Goal: Task Accomplishment & Management: Complete application form

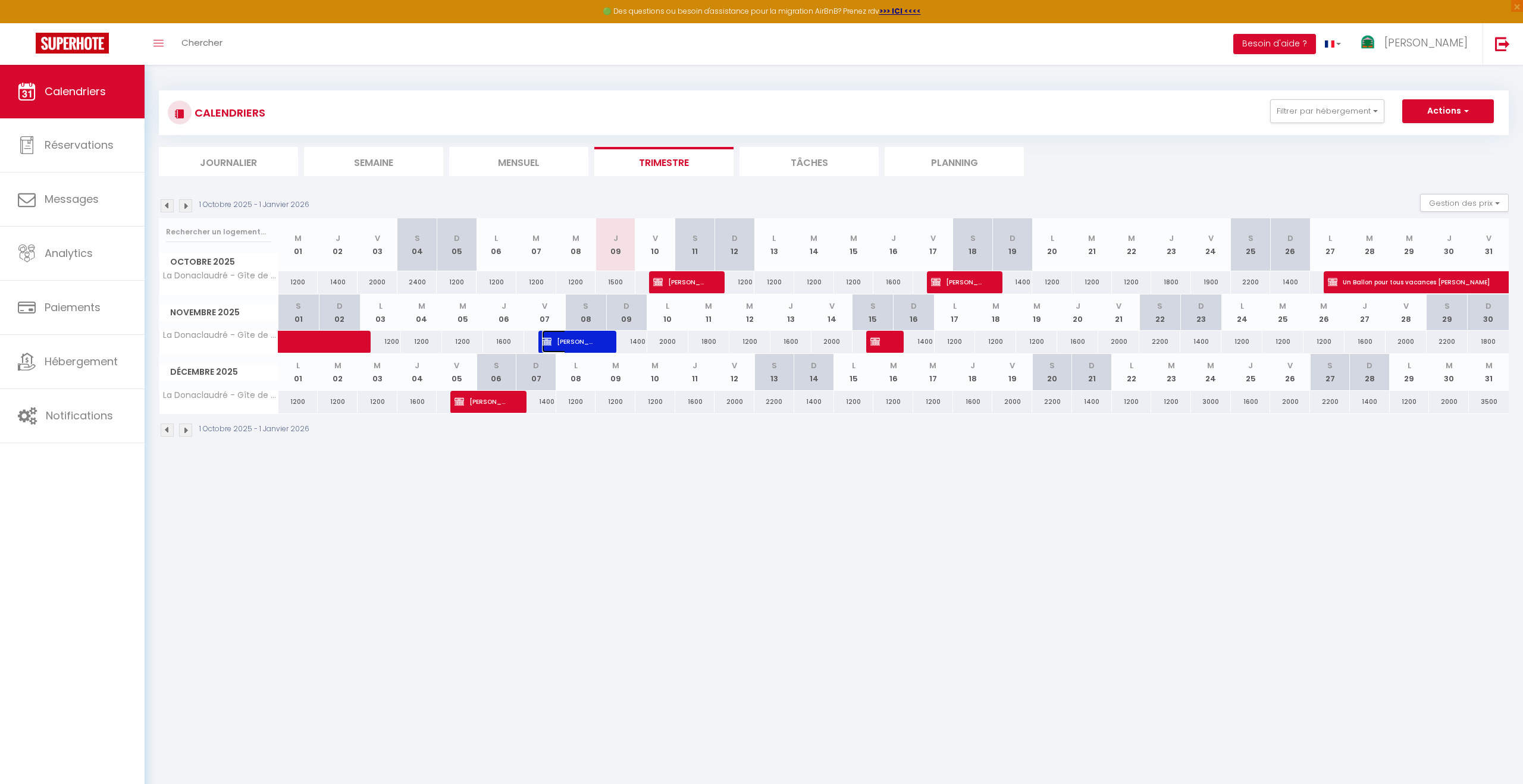
click at [582, 343] on span "[PERSON_NAME]" at bounding box center [568, 341] width 53 height 23
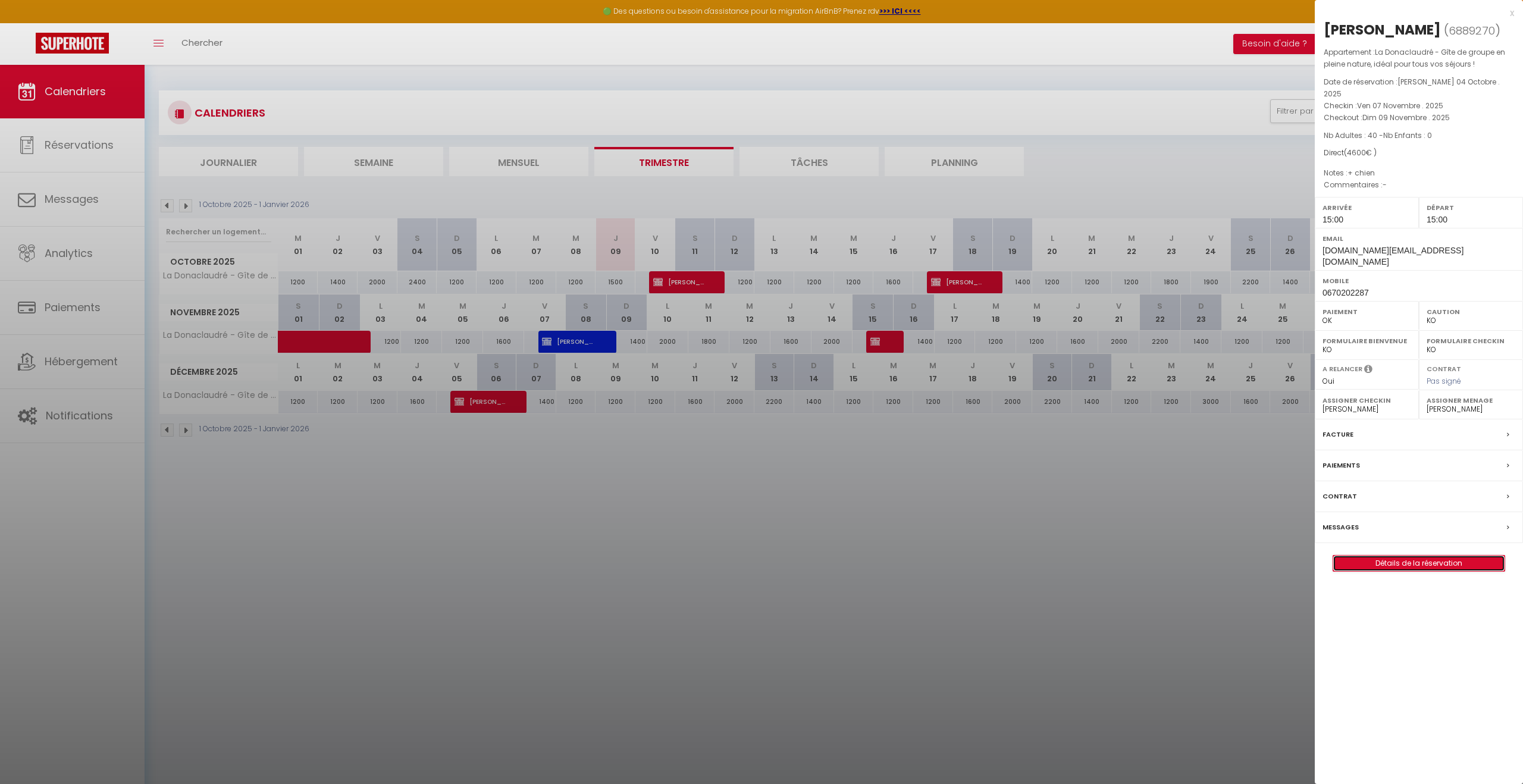
click at [1430, 555] on link "Détails de la réservation" at bounding box center [1419, 563] width 171 height 16
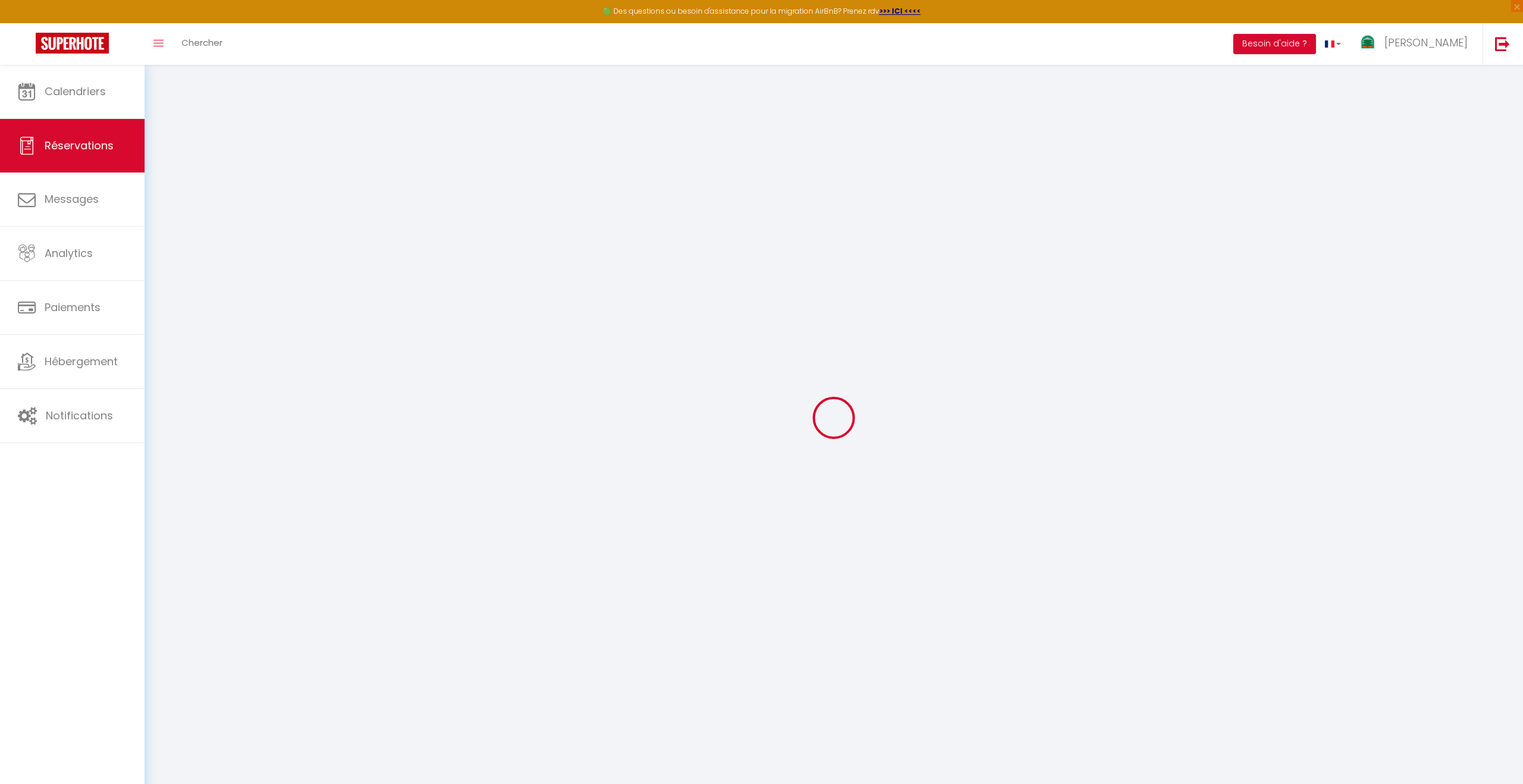
type input "Régis"
type input "Cottereau"
type input "[DOMAIN_NAME][EMAIL_ADDRESS][DOMAIN_NAME]"
type input "0670202287"
type input "[STREET_ADDRESS]"
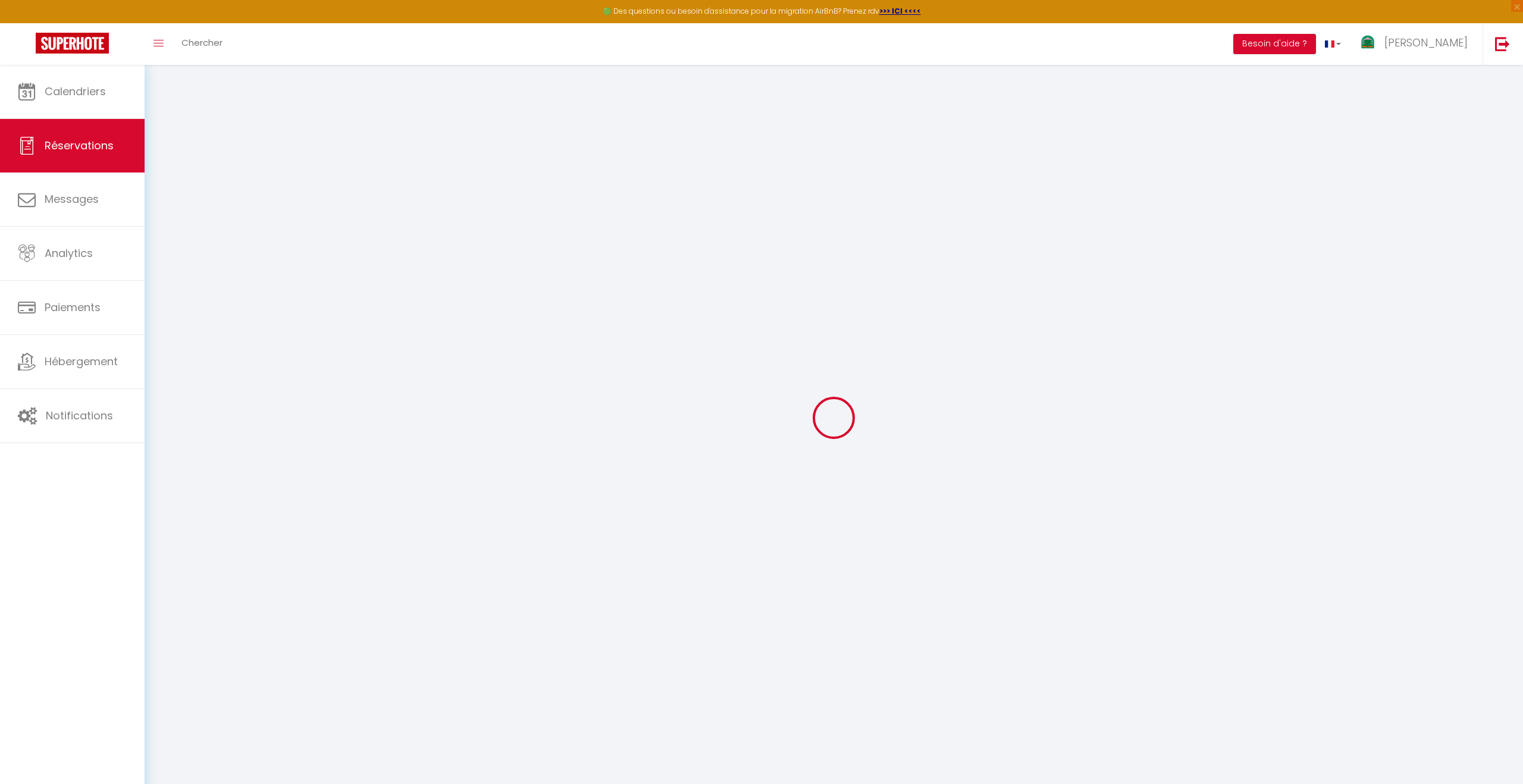
select select "FR"
select select "25892"
select select "1"
type input "Ven 07 Novembre 2025"
select select
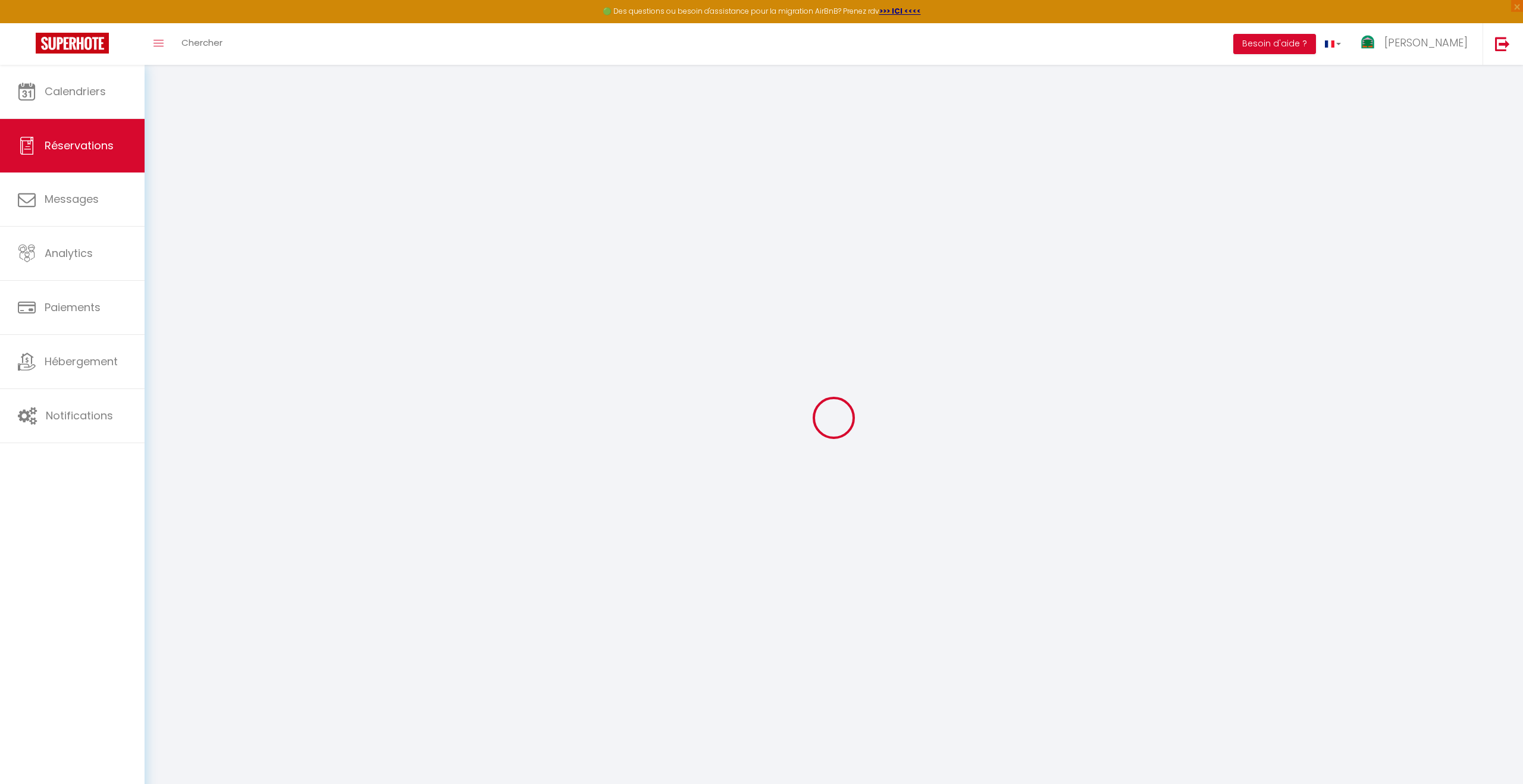
type input "Dim 09 Novembre 2025"
select select
type input "40"
select select "12"
select select
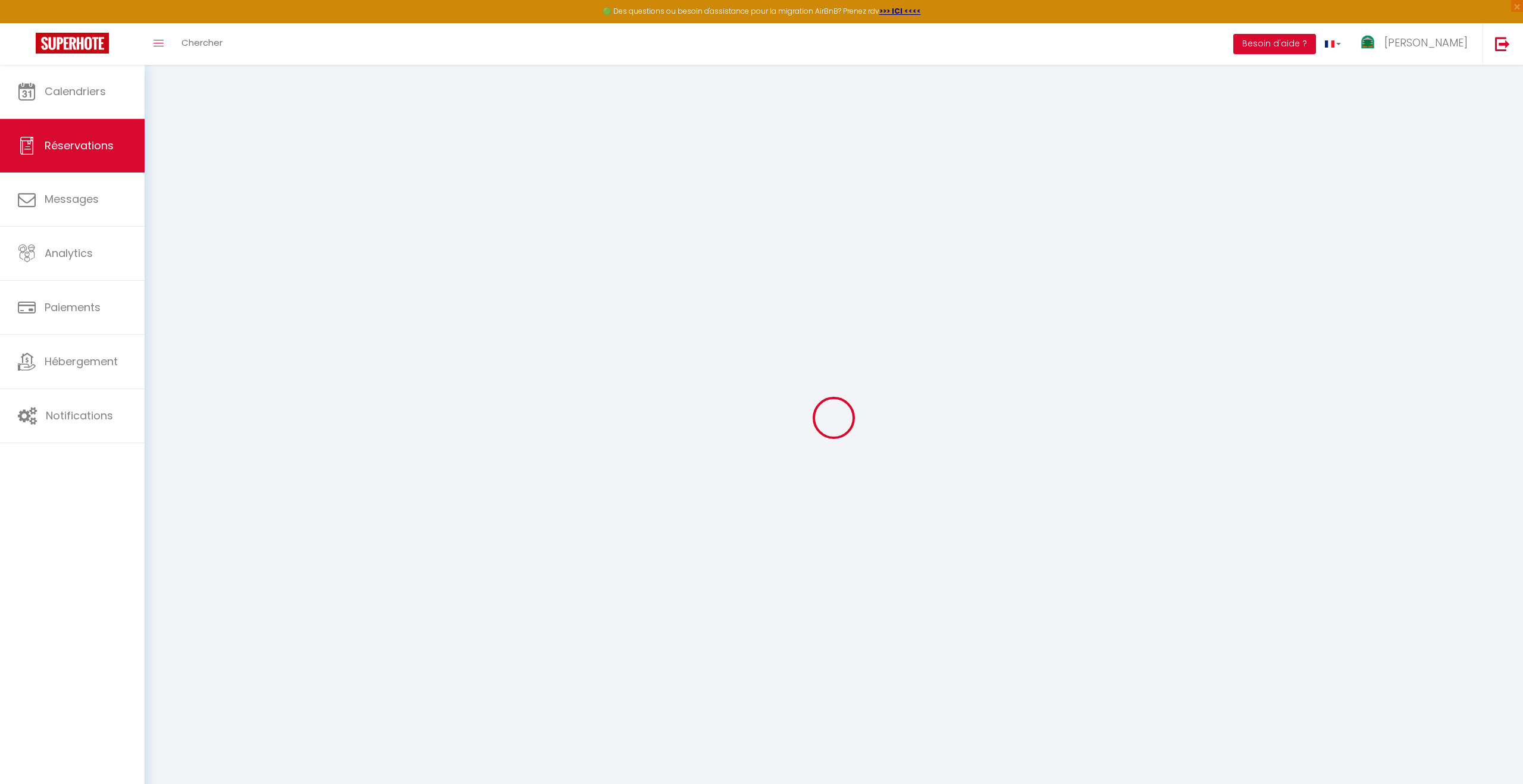
type input "4600"
checkbox input "true"
type input "0"
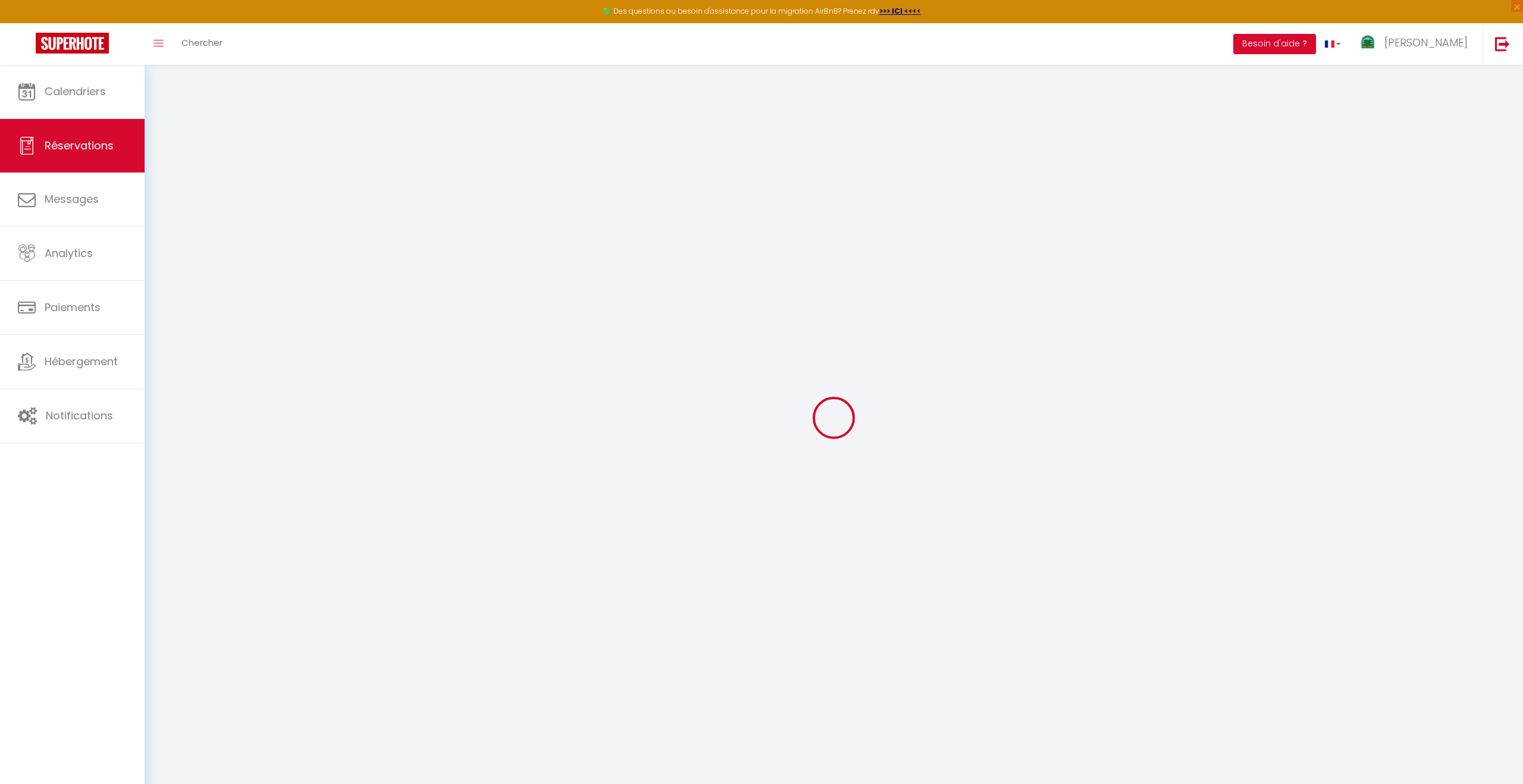
type input "0"
select select
select select "14"
checkbox input "true"
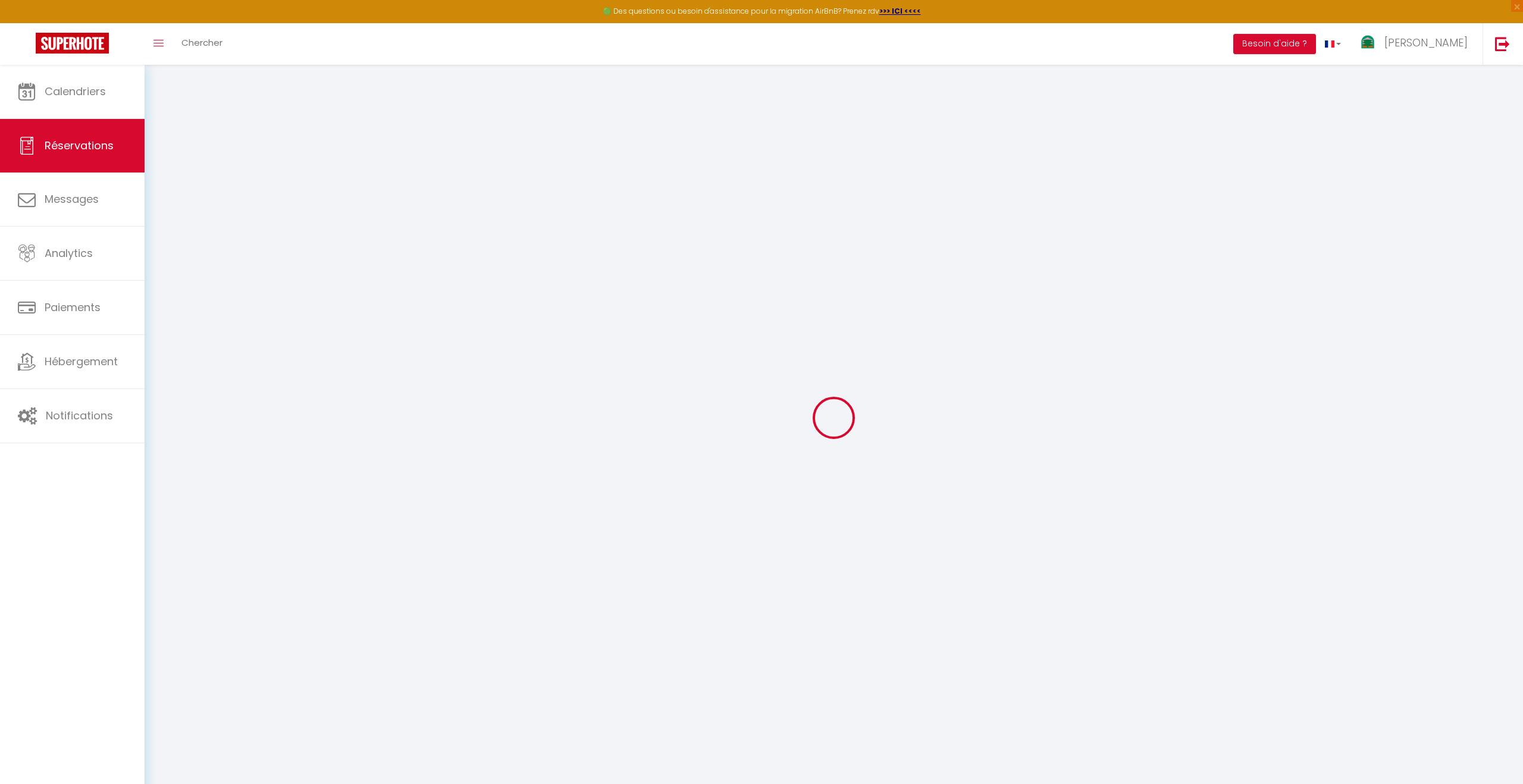
select select
checkbox input "true"
select select
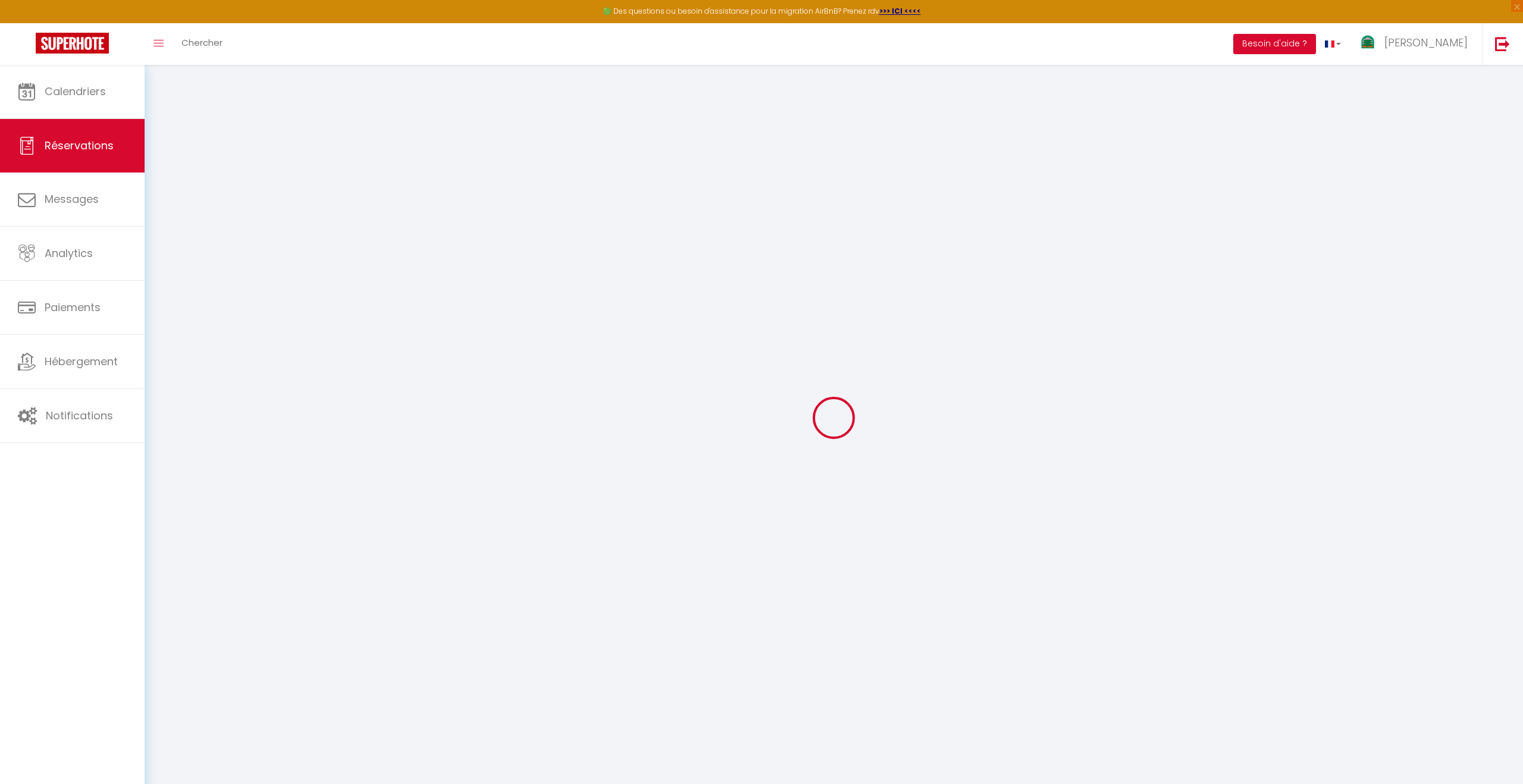
checkbox input "true"
select select
checkbox input "true"
type textarea "+ chien"
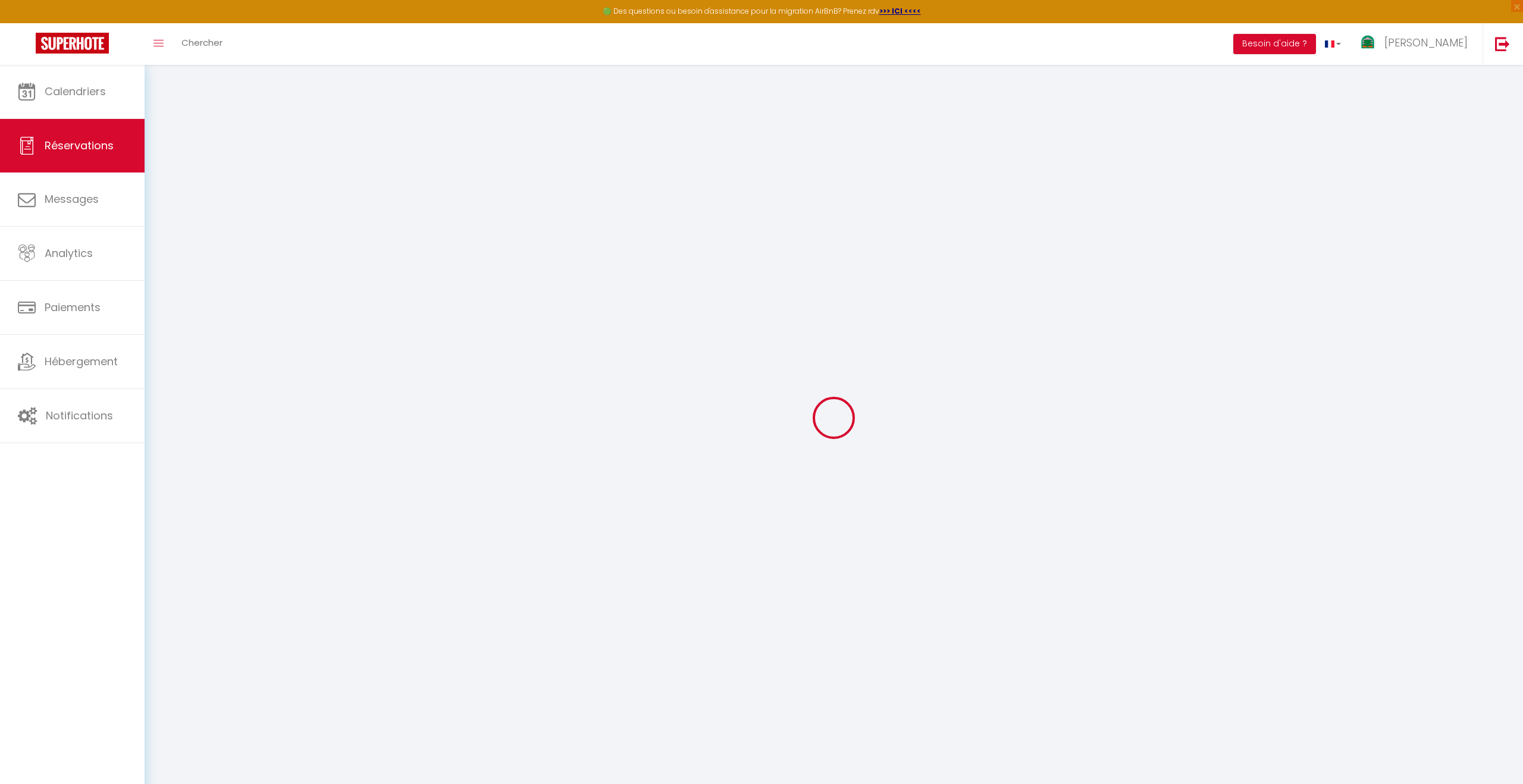
select select
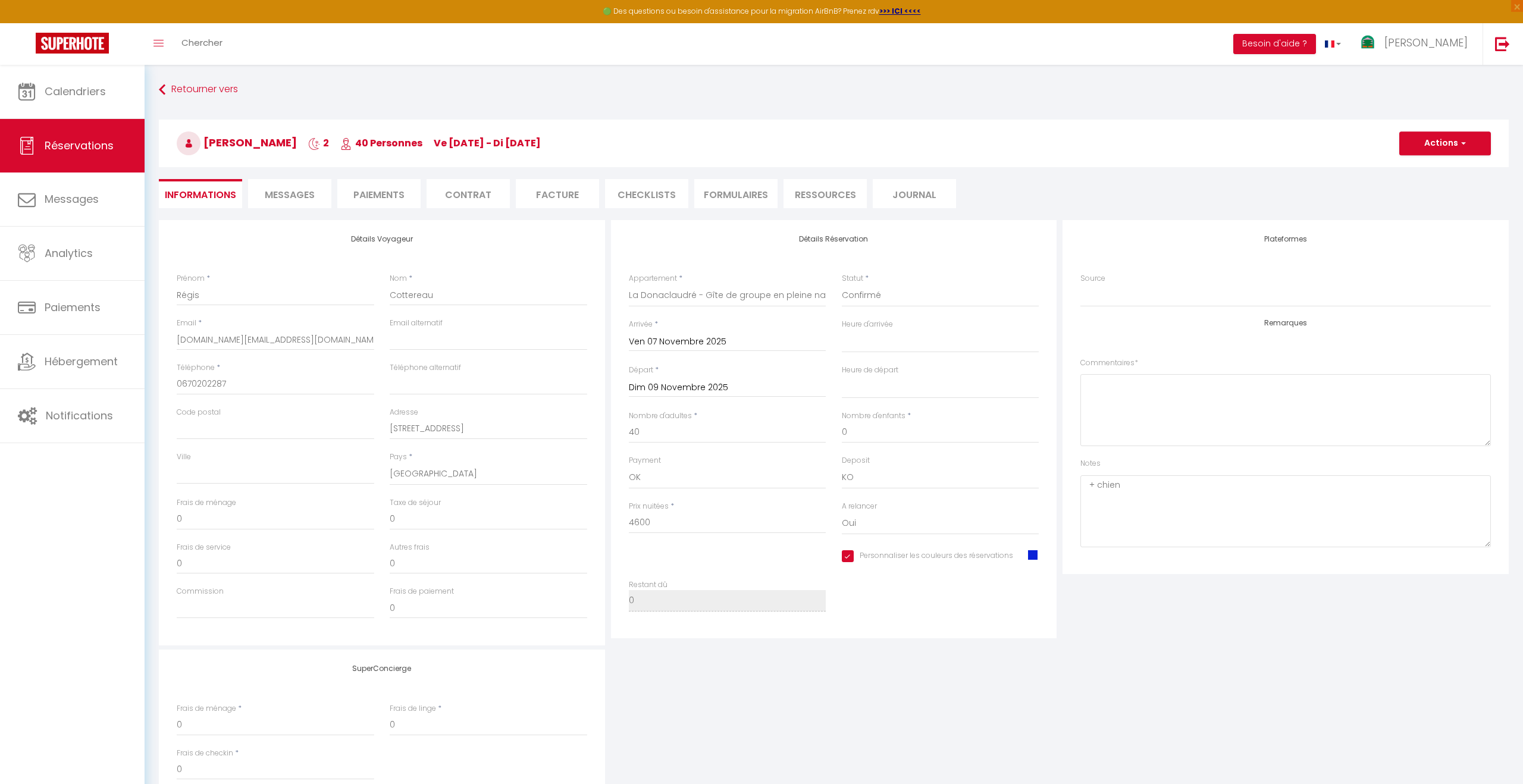
checkbox input "true"
select select "15:00"
click at [648, 435] on input "40" at bounding box center [727, 432] width 197 height 21
type input "4"
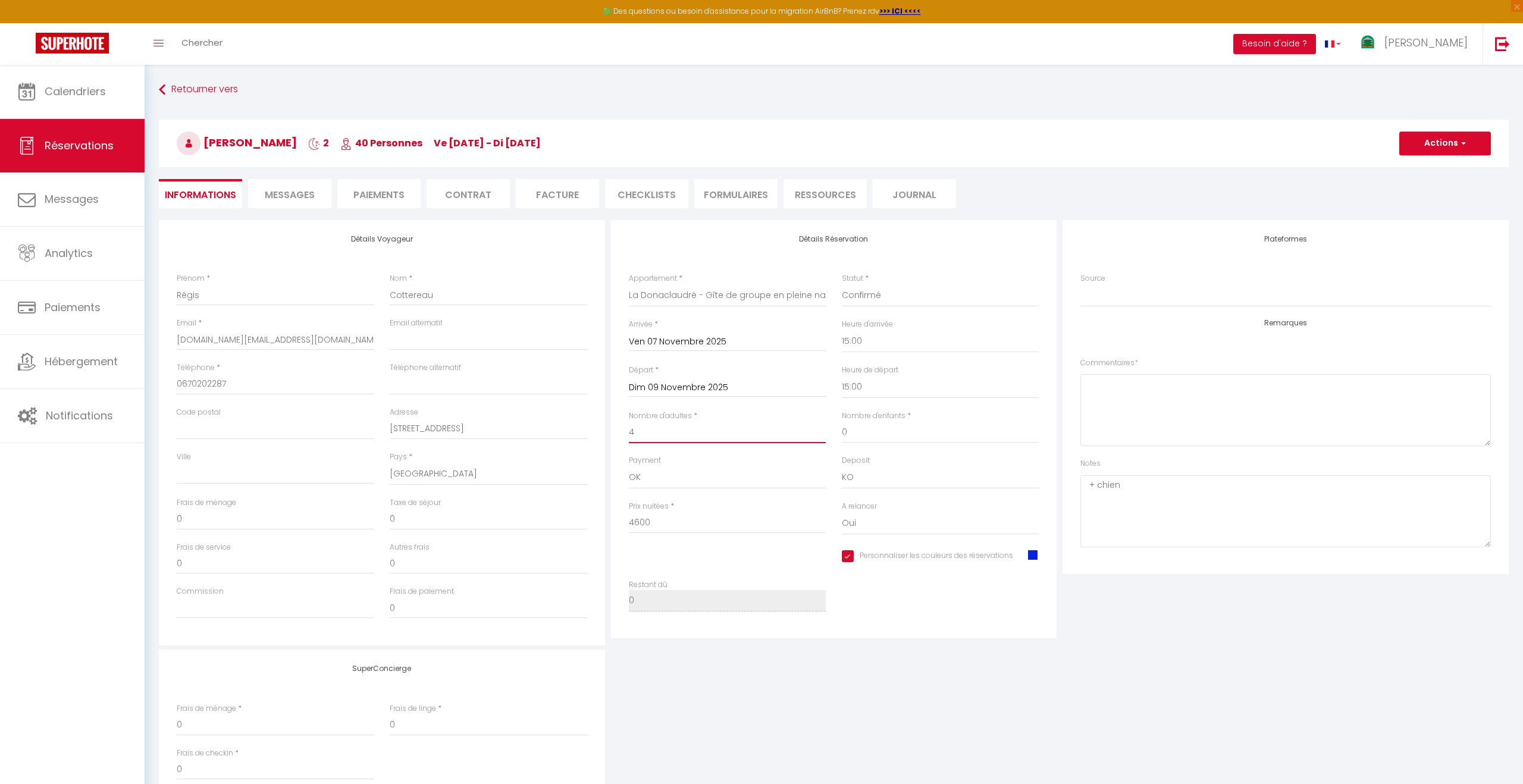
checkbox input "true"
type input "500"
type input "4200"
checkbox input "true"
type input "42"
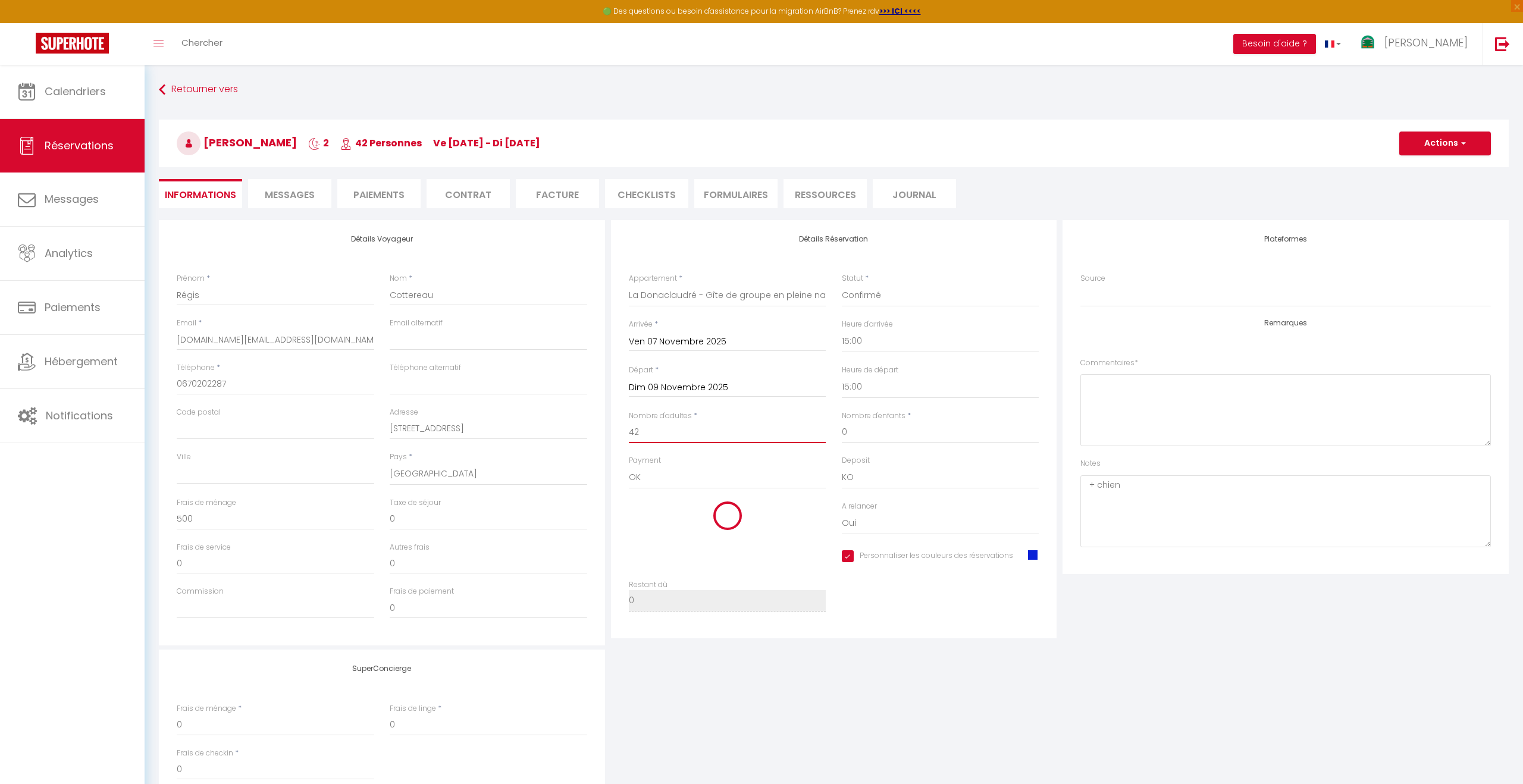
checkbox input "true"
type input "42"
click at [66, 102] on link "Calendriers" at bounding box center [72, 91] width 145 height 53
